Goal: Contribute content

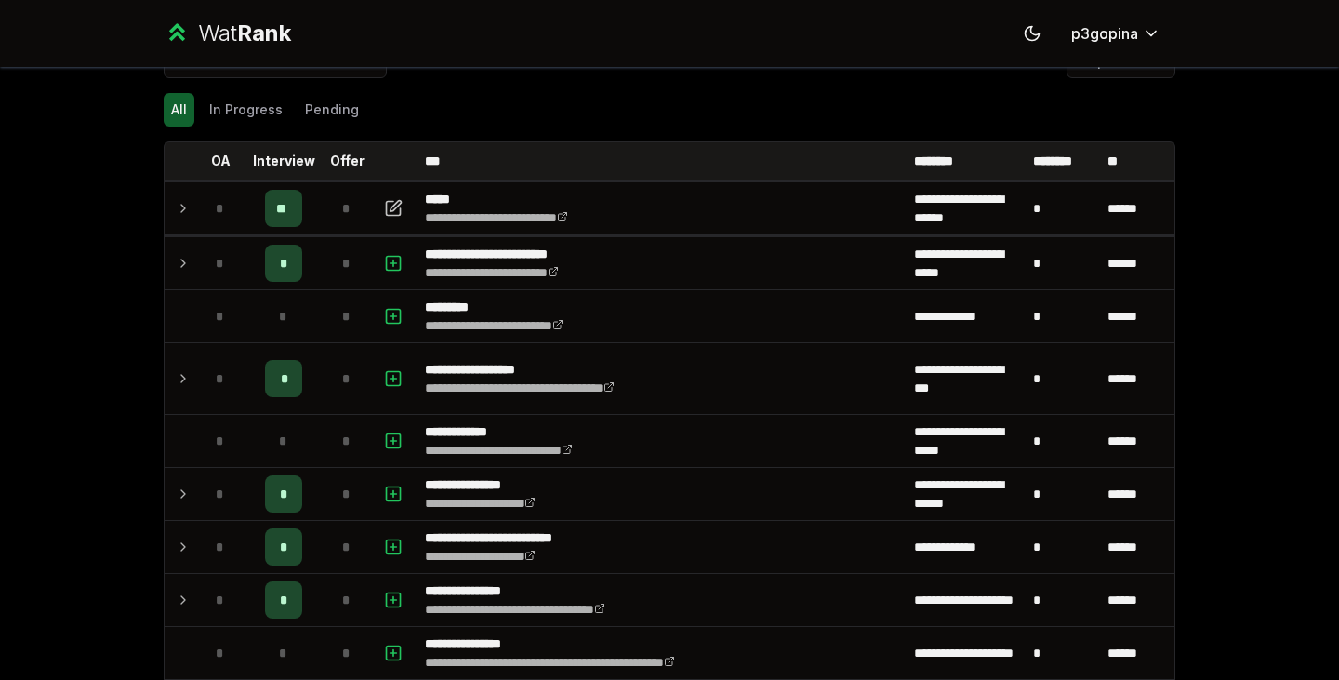
scroll to position [46, 0]
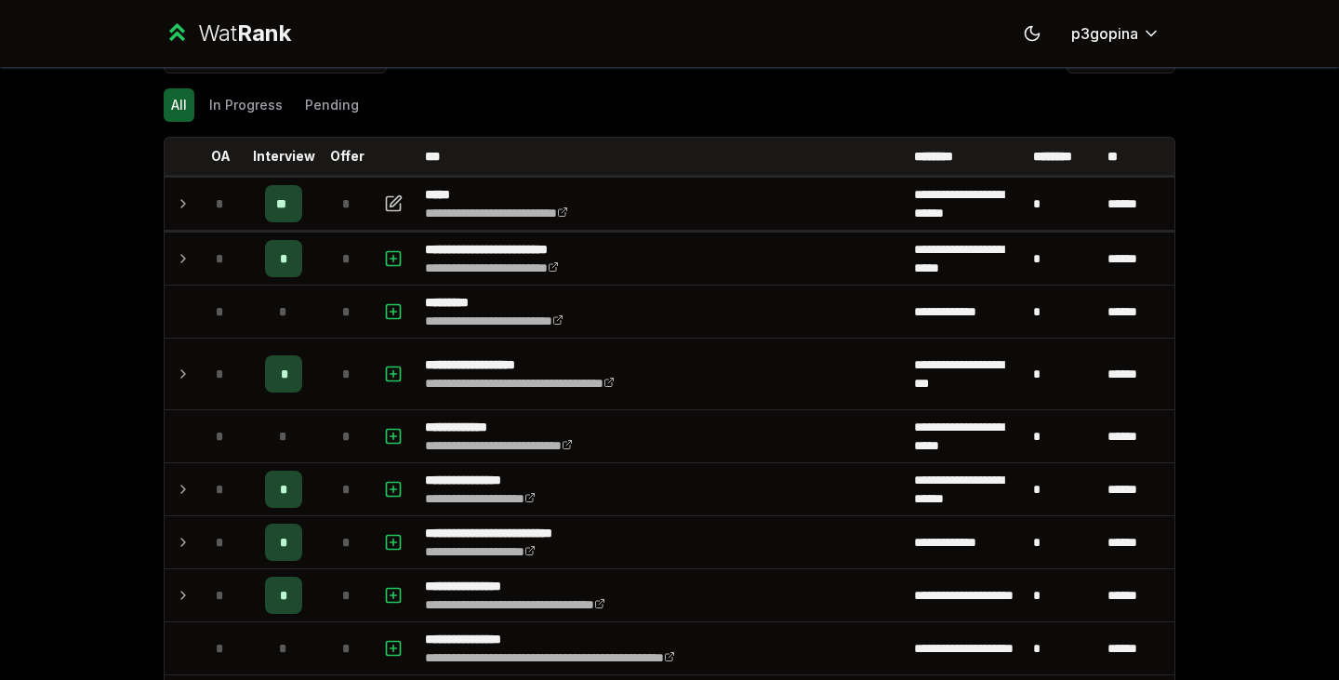
click at [181, 205] on icon at bounding box center [183, 203] width 4 height 7
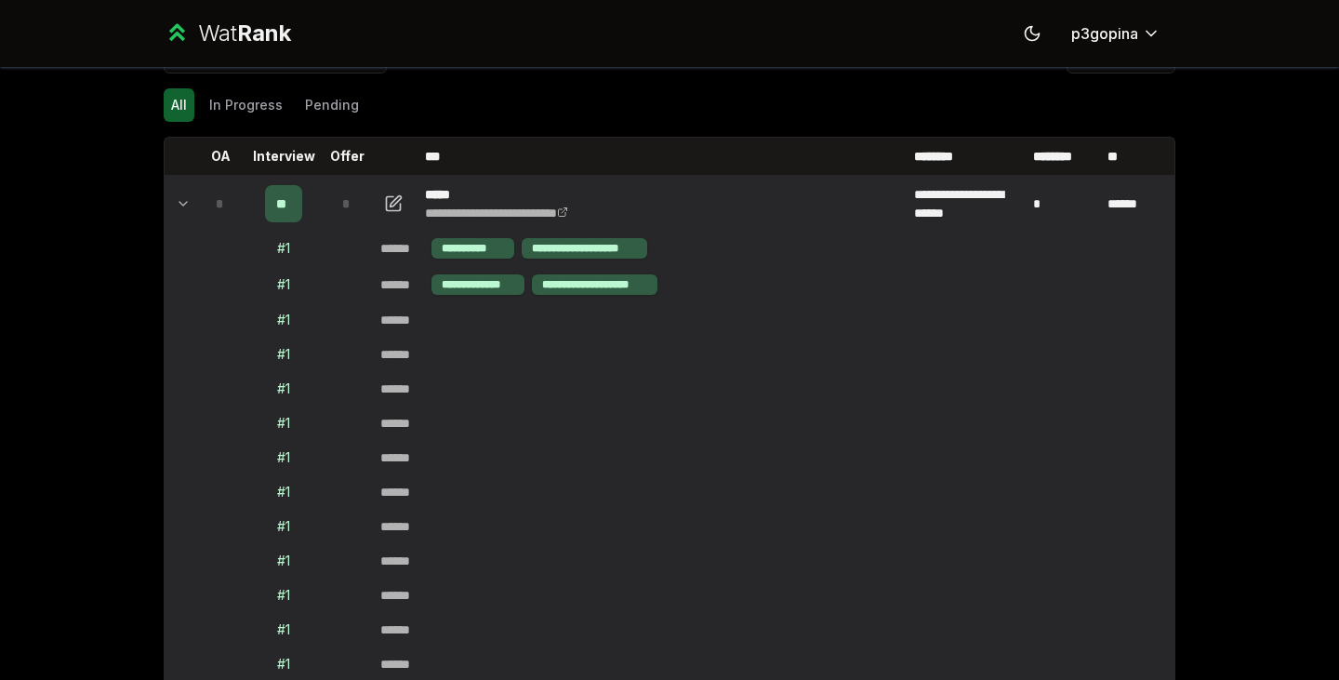
click at [179, 205] on icon at bounding box center [182, 204] width 7 height 4
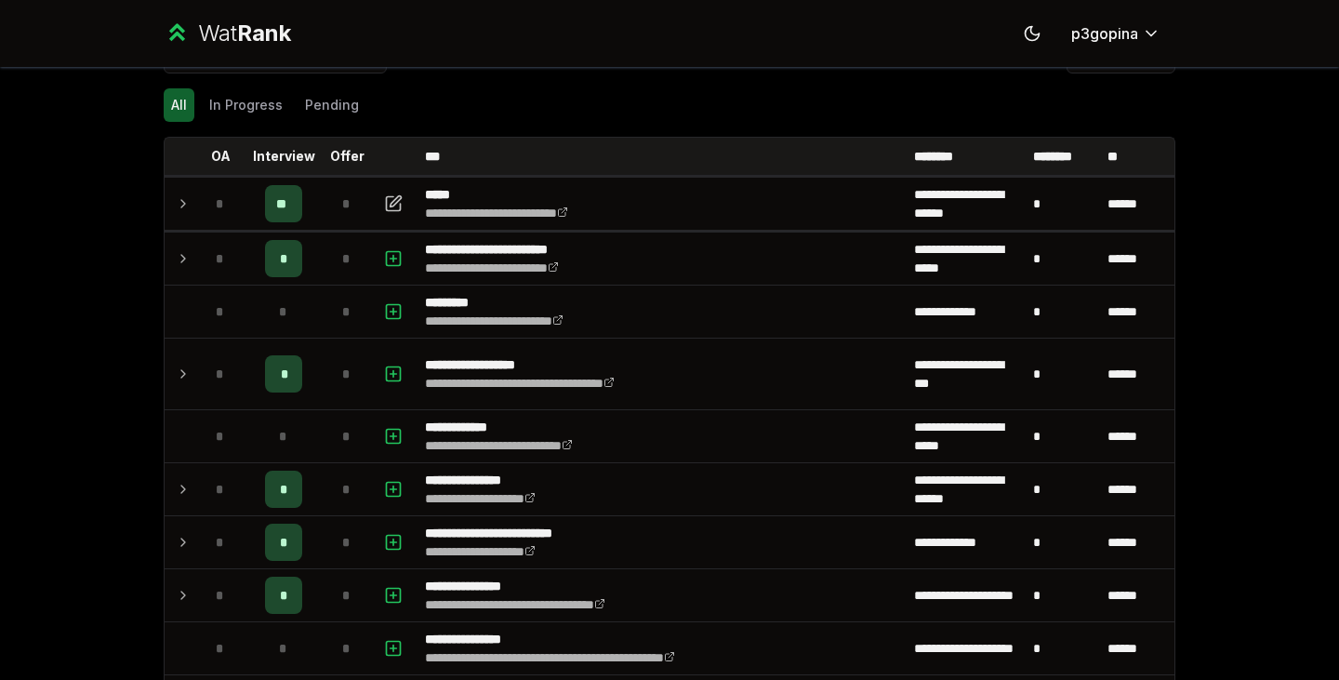
click at [181, 205] on icon at bounding box center [183, 203] width 4 height 7
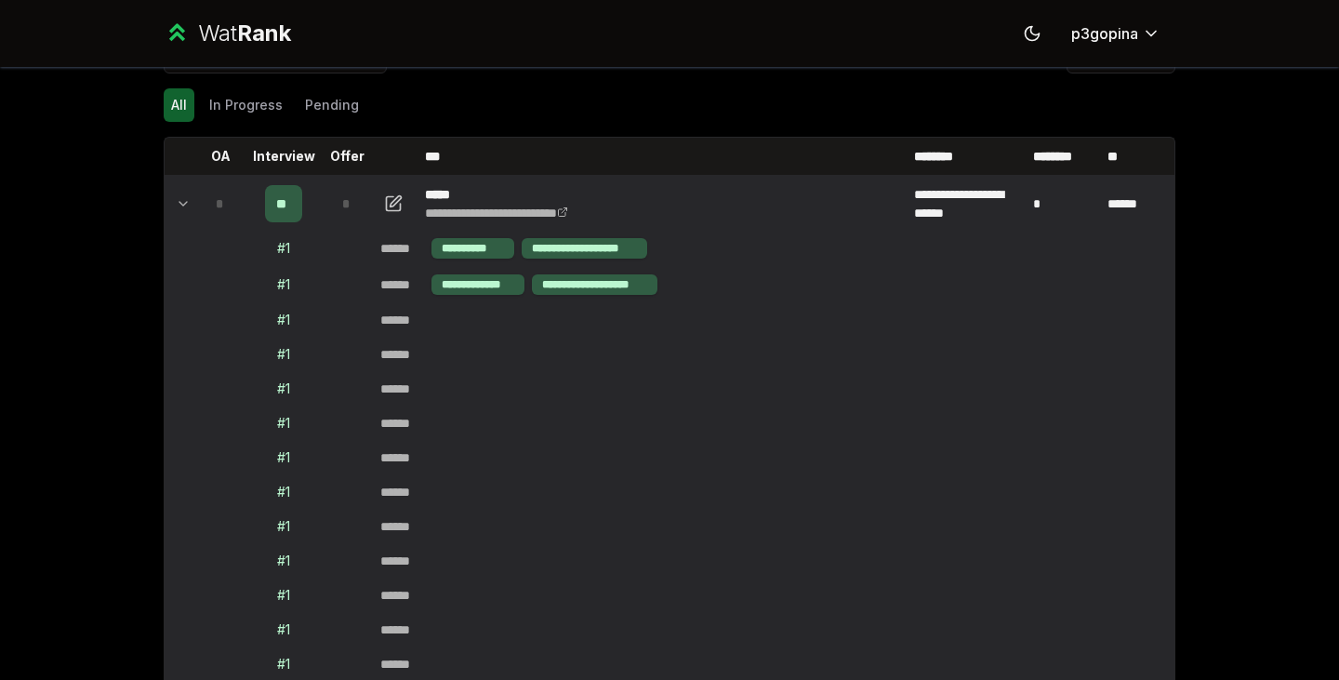
click at [179, 205] on icon at bounding box center [182, 204] width 7 height 4
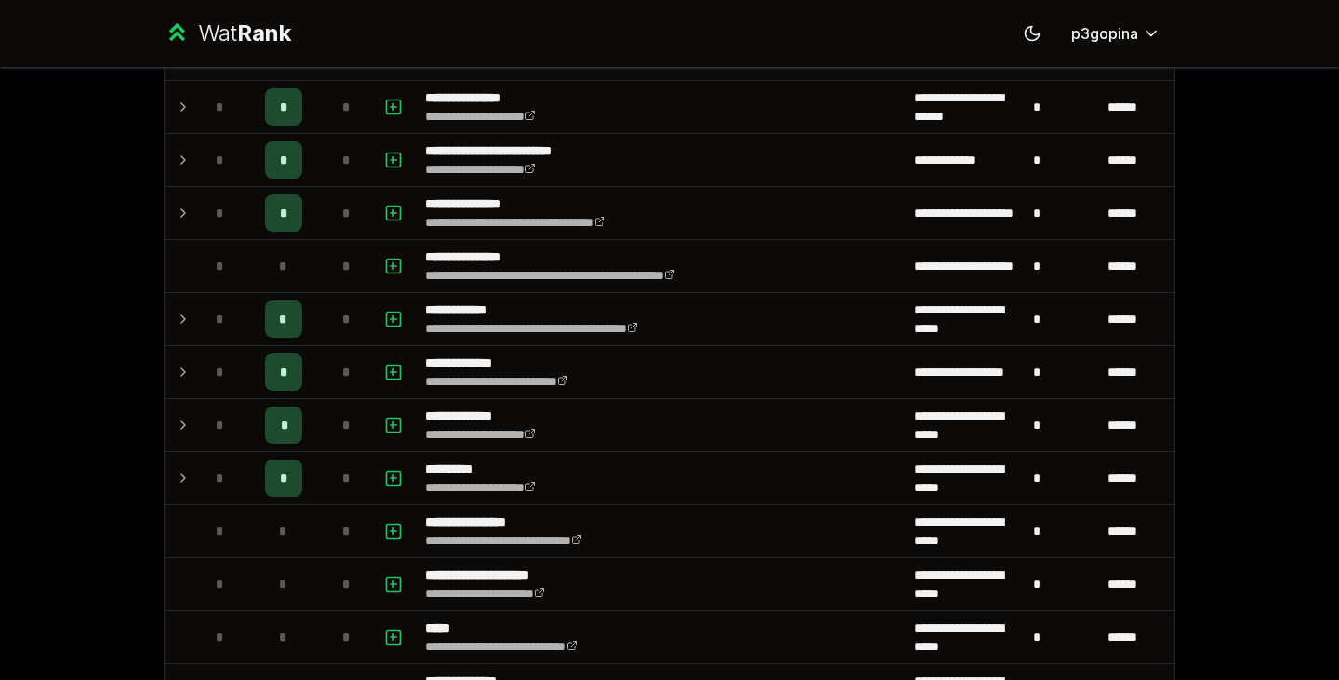
scroll to position [429, 0]
click at [176, 470] on icon at bounding box center [183, 477] width 15 height 22
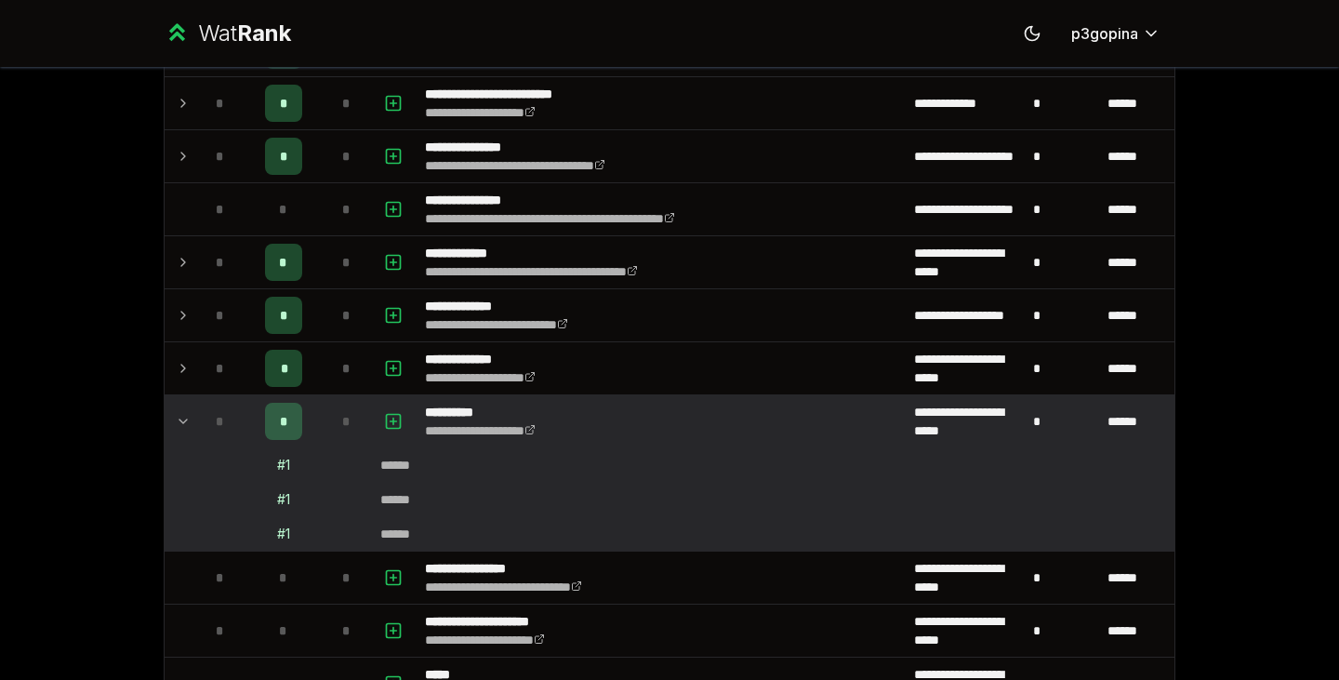
scroll to position [485, 0]
click at [401, 414] on td at bounding box center [395, 420] width 45 height 52
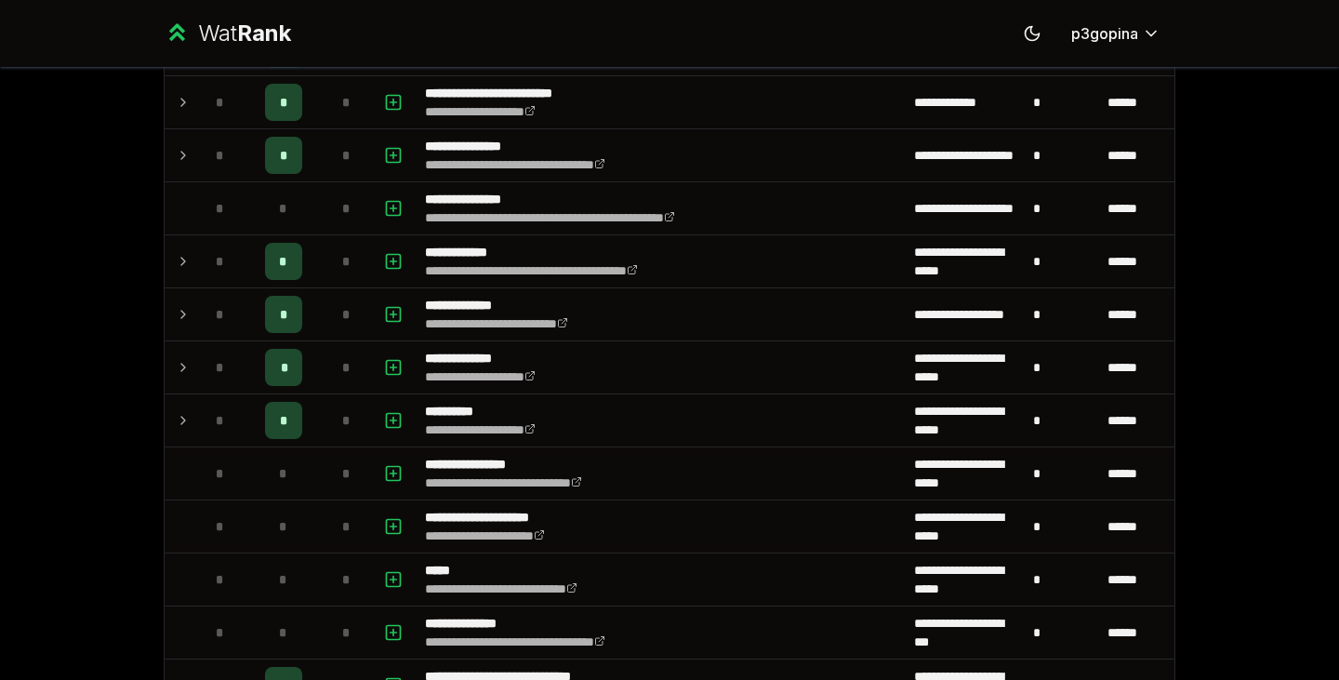
click at [384, 415] on icon "button" at bounding box center [393, 420] width 19 height 22
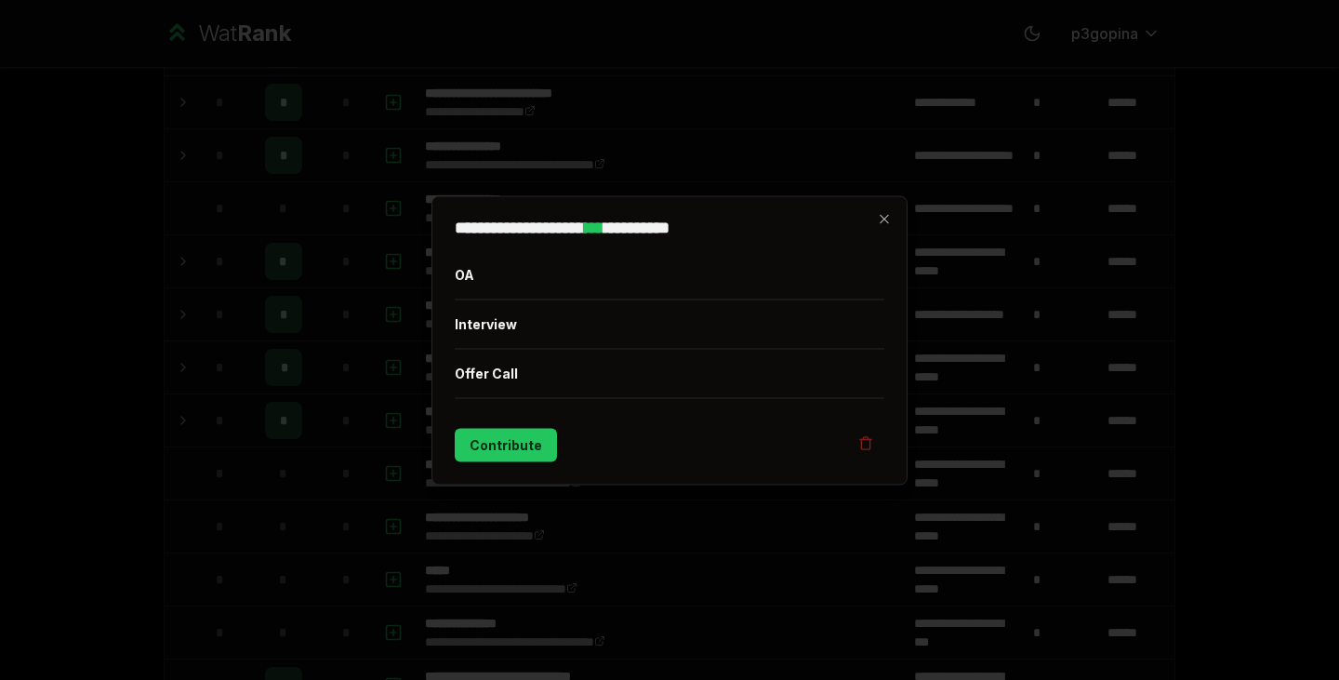
click at [500, 320] on button "Interview" at bounding box center [670, 323] width 430 height 48
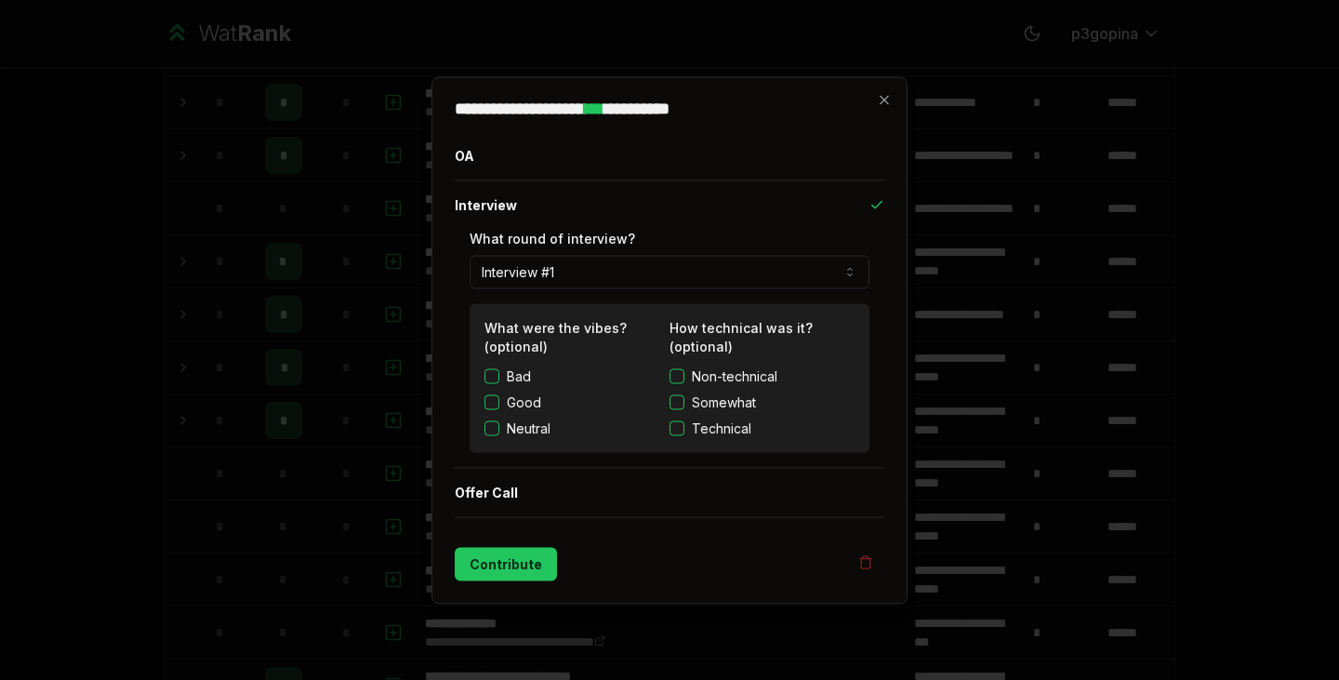
click at [526, 565] on button "Contribute" at bounding box center [506, 563] width 102 height 33
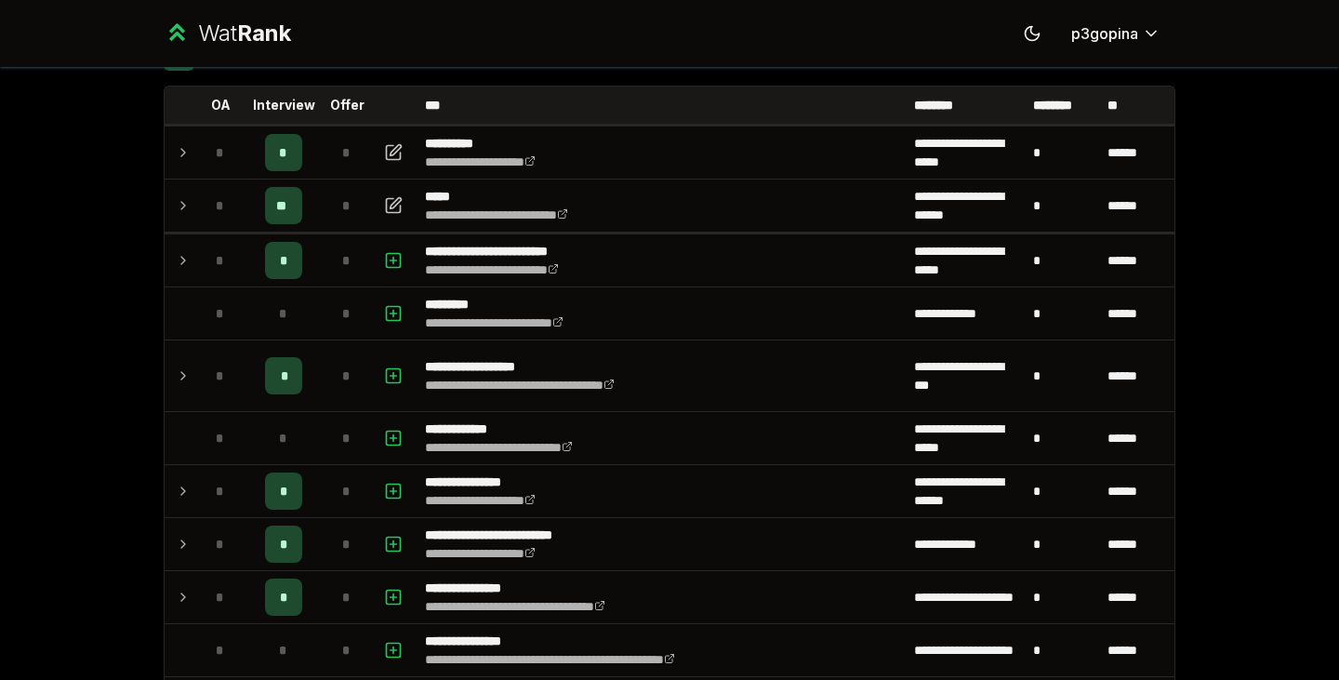
scroll to position [0, 0]
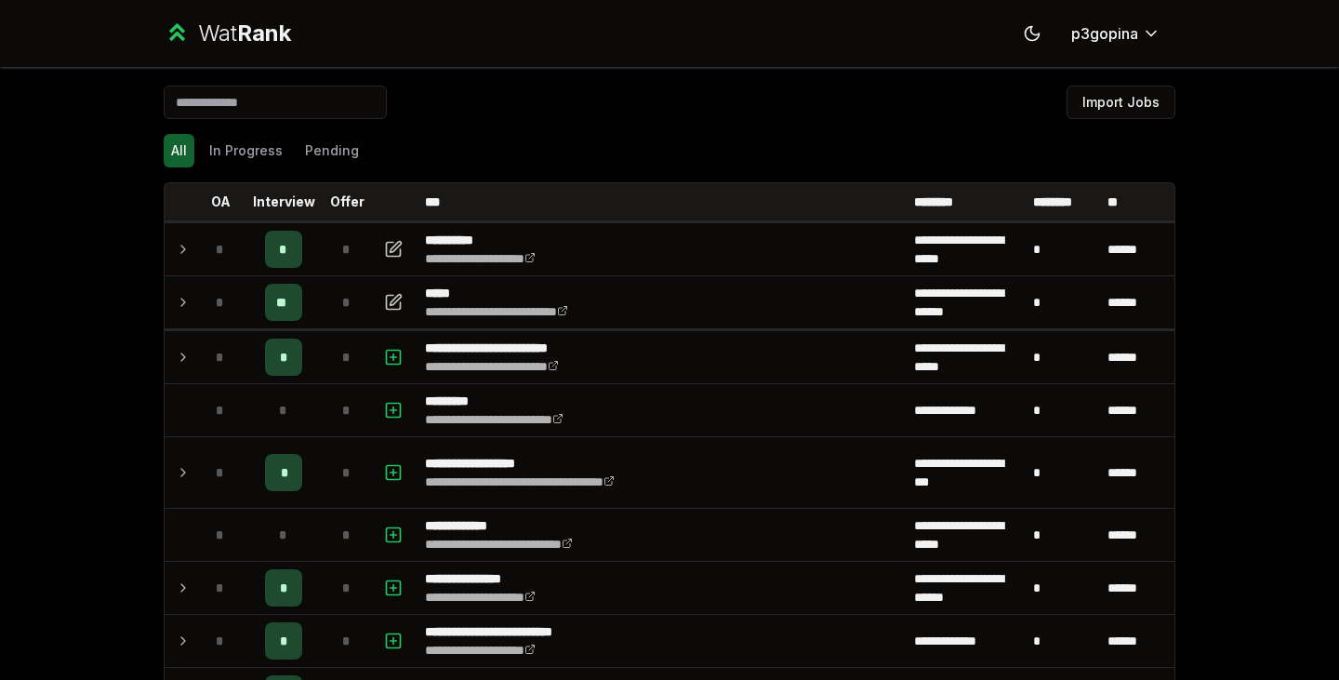
click at [242, 149] on button "In Progress" at bounding box center [246, 150] width 88 height 33
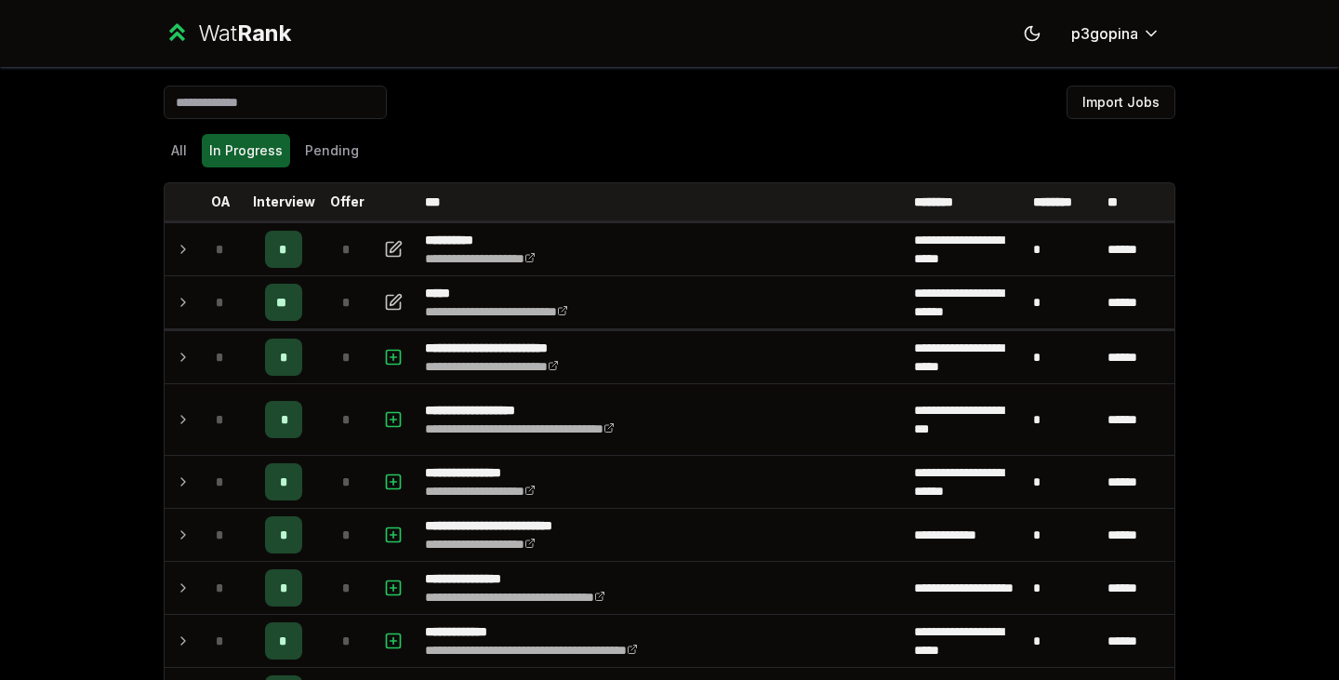
click at [302, 149] on button "Pending" at bounding box center [332, 150] width 69 height 33
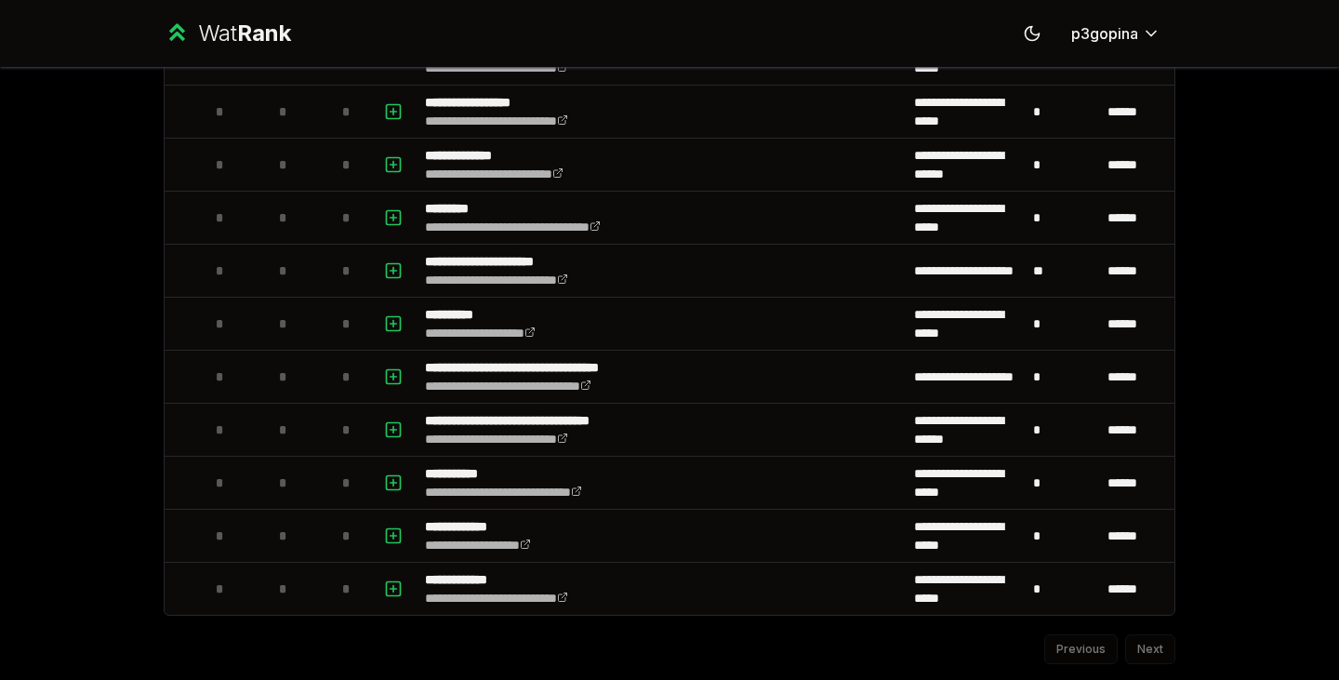
scroll to position [772, 0]
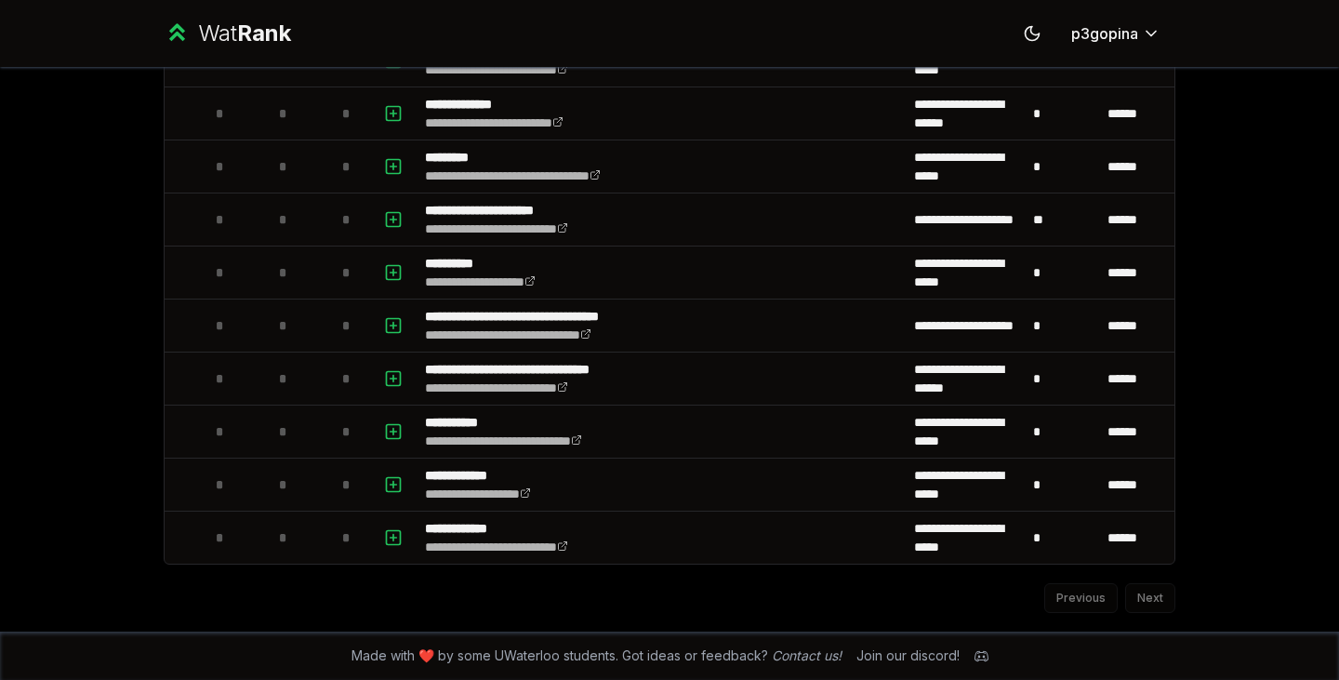
click at [279, 428] on span "*" at bounding box center [283, 431] width 8 height 19
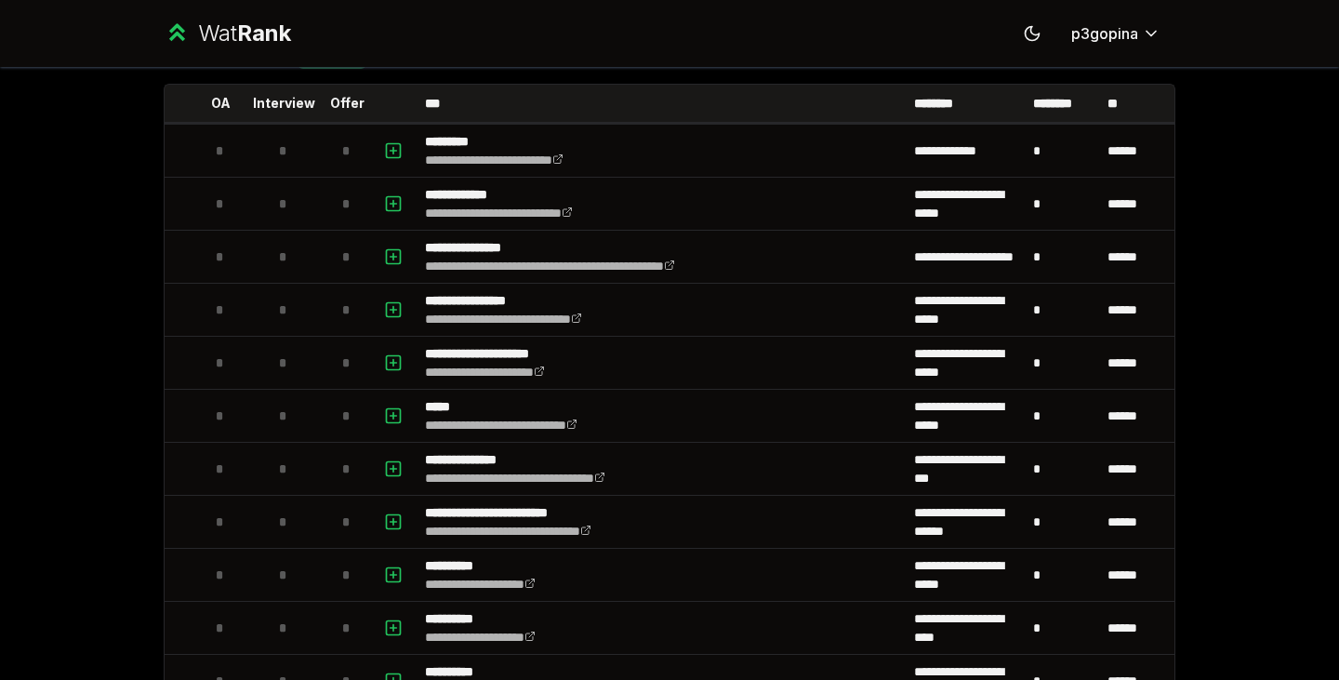
scroll to position [0, 0]
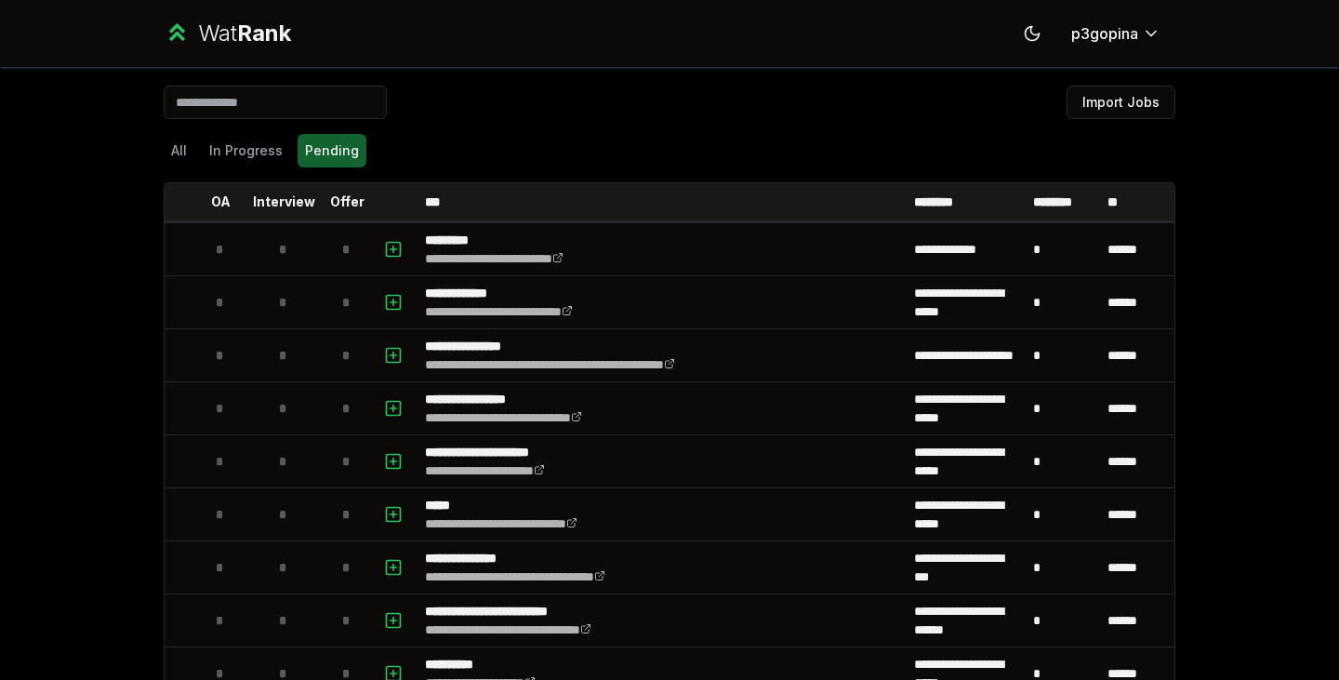
click at [179, 158] on button "All" at bounding box center [179, 150] width 31 height 33
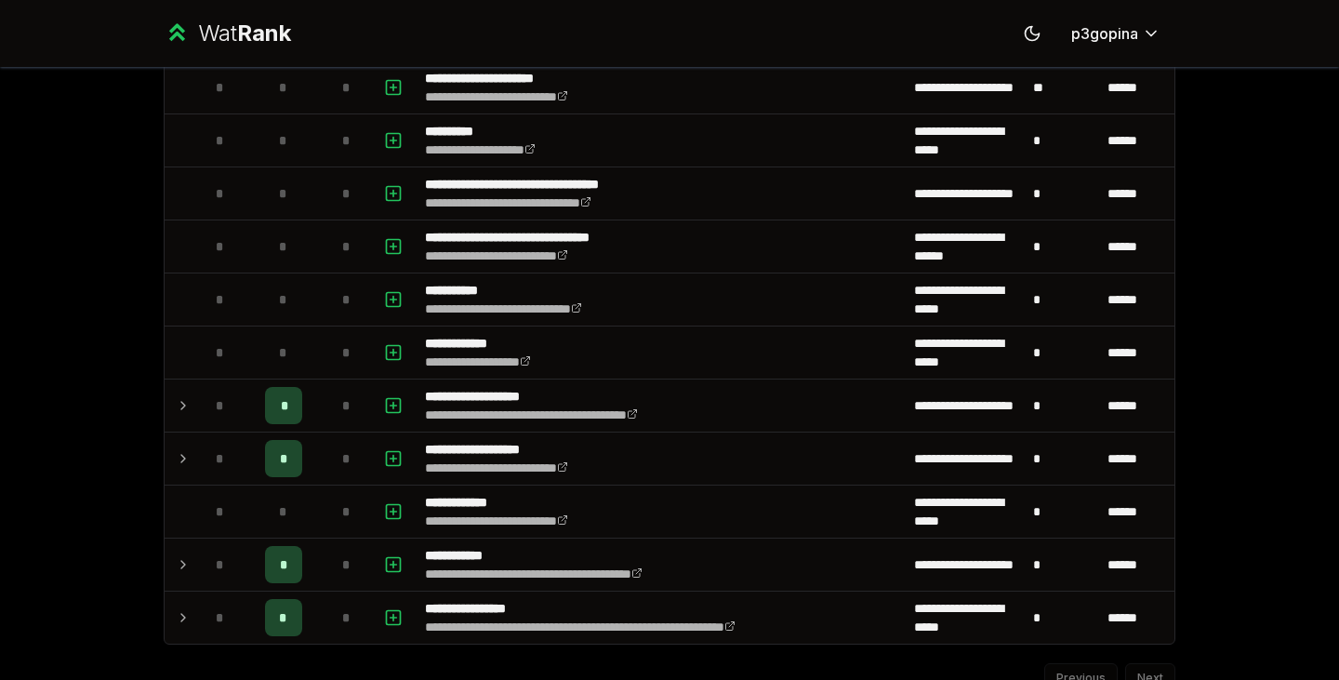
scroll to position [2541, 0]
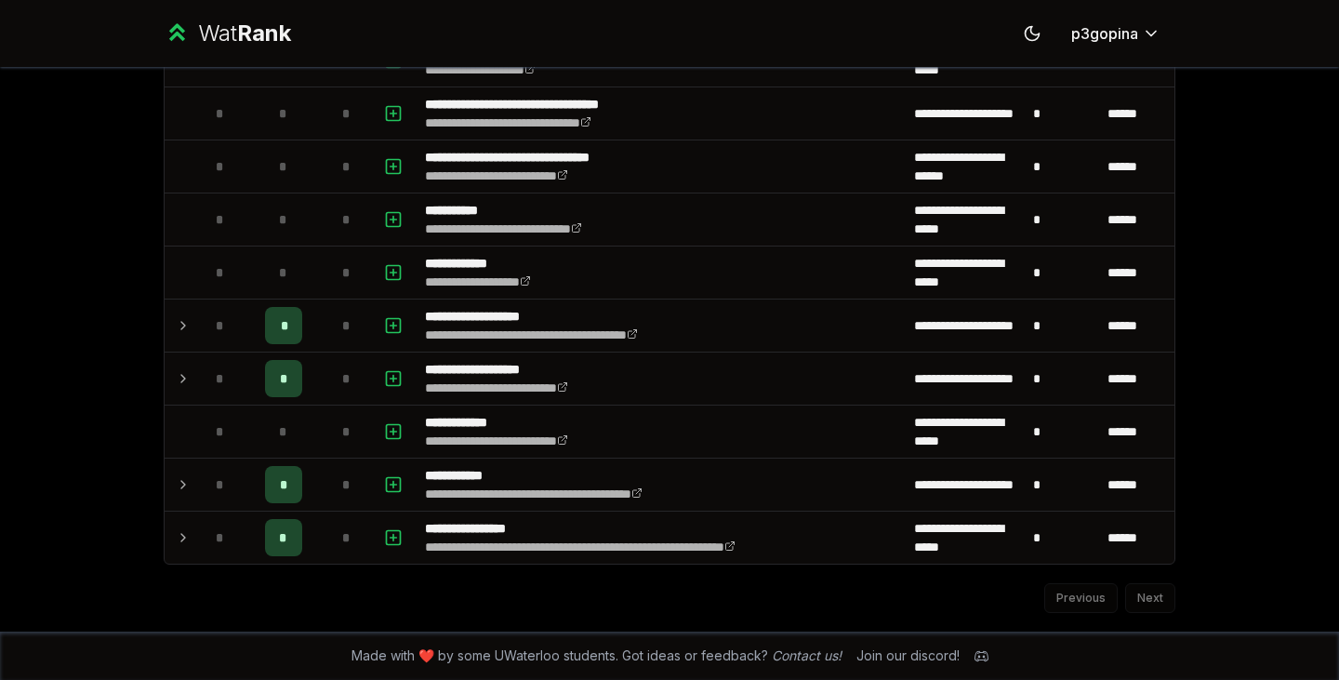
click at [1127, 584] on div "Previous Next" at bounding box center [670, 588] width 1012 height 48
click at [1129, 593] on div "Previous Next" at bounding box center [670, 588] width 1012 height 48
click at [1149, 600] on div "Previous Next" at bounding box center [670, 588] width 1012 height 48
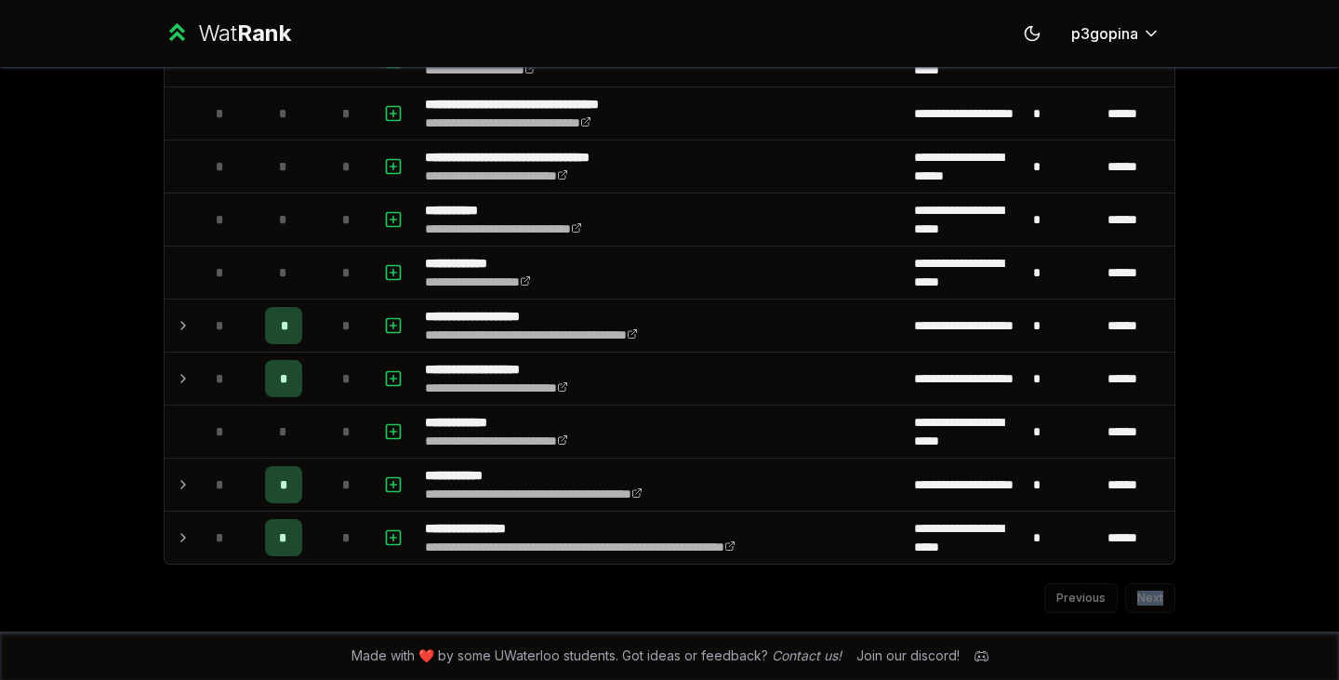
click at [1139, 599] on div "Previous Next" at bounding box center [670, 588] width 1012 height 48
